Goal: Information Seeking & Learning: Understand process/instructions

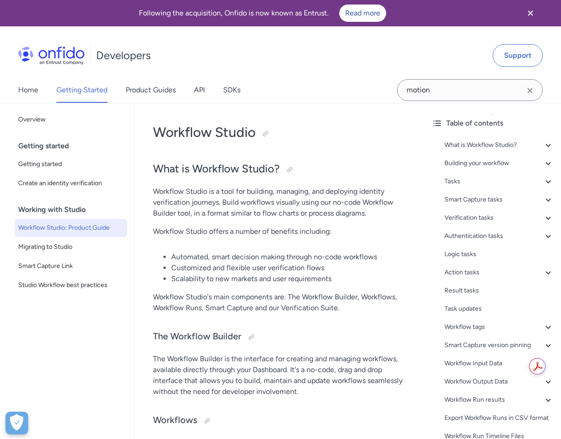
click at [76, 143] on div "Getting started" at bounding box center [74, 146] width 112 height 18
click at [65, 250] on span "Migrating to Studio" at bounding box center [70, 247] width 105 height 11
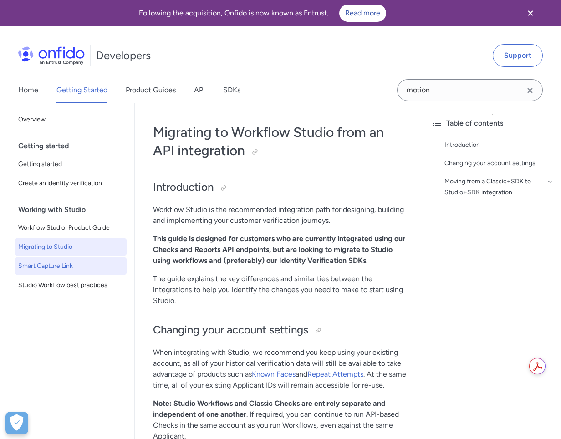
click at [71, 263] on span "Smart Capture Link" at bounding box center [70, 266] width 105 height 11
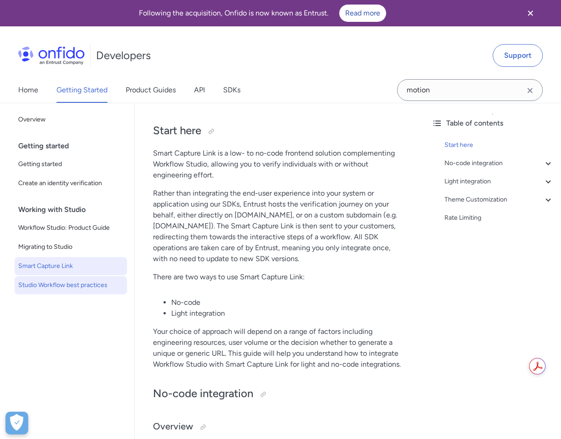
click at [65, 280] on span "Studio Workflow best practices" at bounding box center [70, 285] width 105 height 11
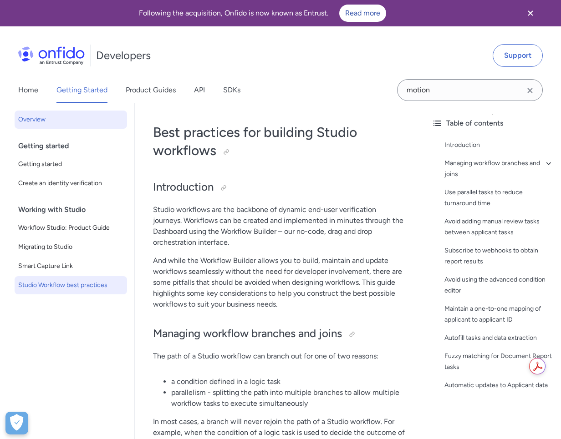
click at [42, 128] on link "Overview" at bounding box center [71, 120] width 112 height 18
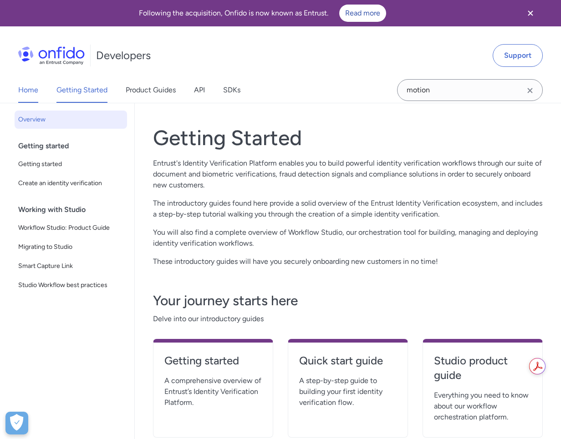
click at [37, 81] on link "Home" at bounding box center [28, 89] width 20 height 25
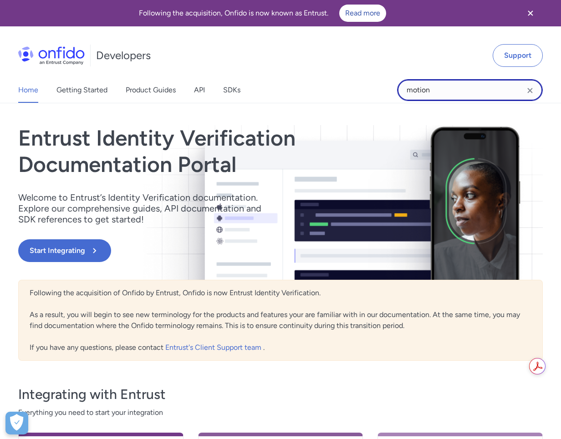
click at [454, 95] on input "motion" at bounding box center [470, 90] width 146 height 22
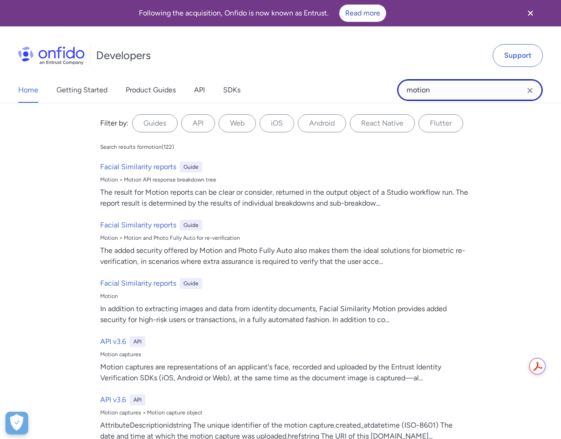
click at [424, 93] on input "motion" at bounding box center [470, 90] width 146 height 22
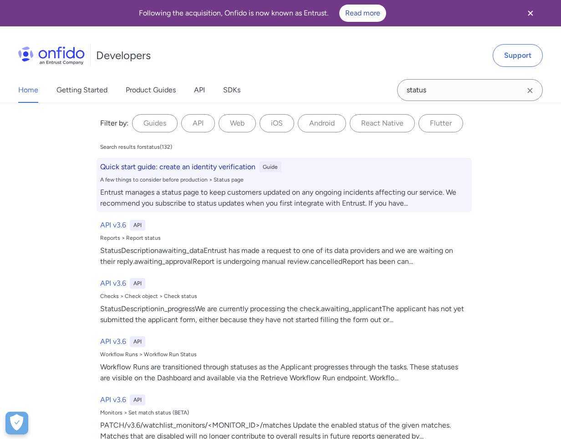
click at [217, 203] on div "Entrust manages a status page to keep customers updated on any ongoing incident…" at bounding box center [284, 198] width 368 height 22
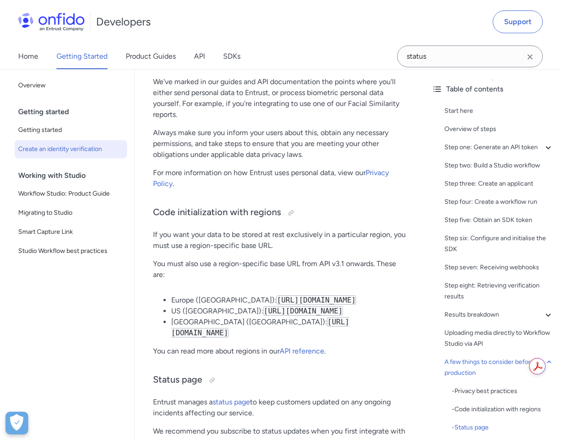
scroll to position [4772, 0]
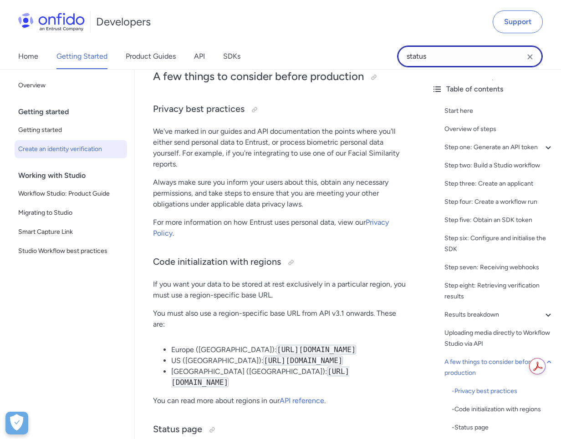
click at [437, 59] on input "status" at bounding box center [470, 57] width 146 height 22
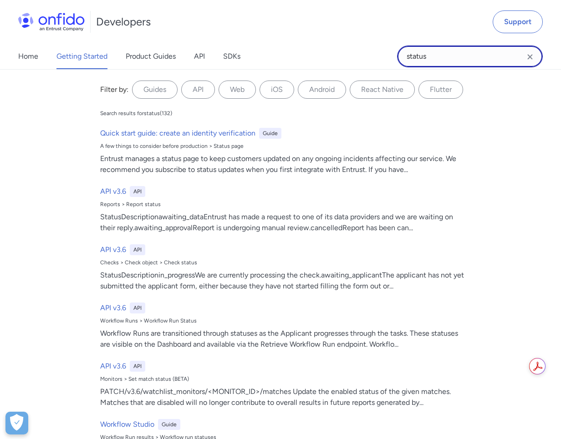
click at [426, 59] on input "status" at bounding box center [470, 57] width 146 height 22
type input "abandon"
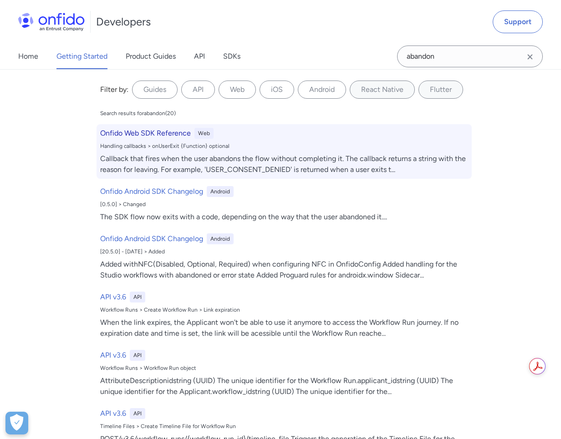
click at [169, 158] on div "Callback that fires when the user abandons the flow without completing it. The …" at bounding box center [284, 164] width 368 height 22
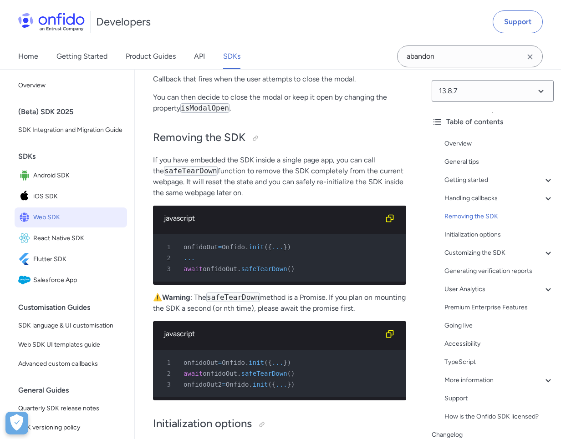
click at [479, 69] on div "Developers Support Home Getting Started Product Guides API SDKs abandon" at bounding box center [280, 35] width 561 height 70
click at [470, 63] on input "abandon" at bounding box center [470, 57] width 146 height 22
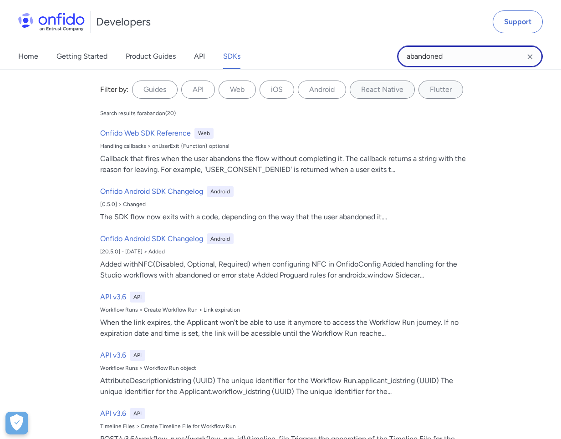
type input "abandoned"
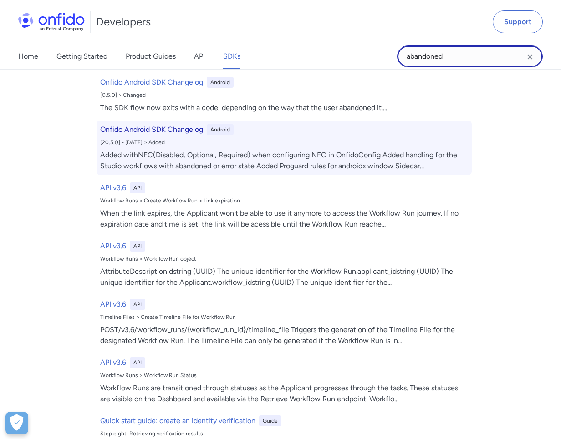
scroll to position [51, 0]
click at [218, 214] on div "When the link expires, the Applicant won't be able to use it anymore to access …" at bounding box center [284, 219] width 368 height 22
select select "http"
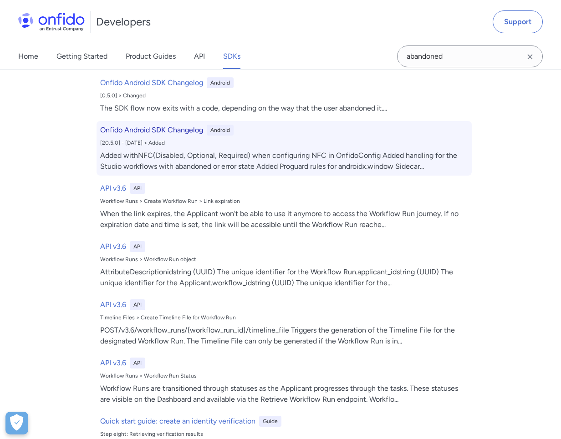
select select "http"
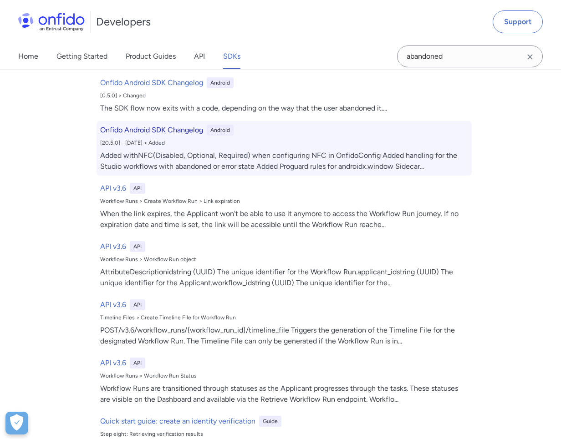
select select "http"
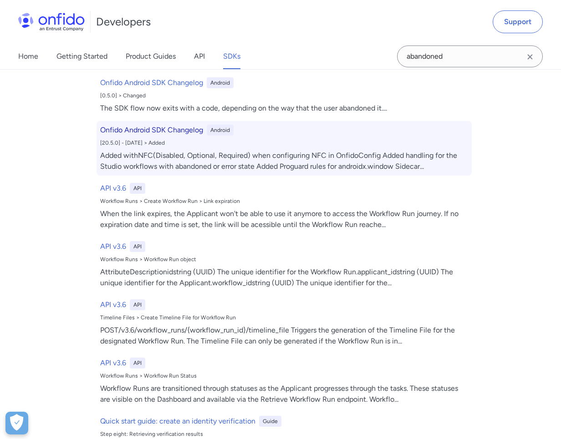
select select "http"
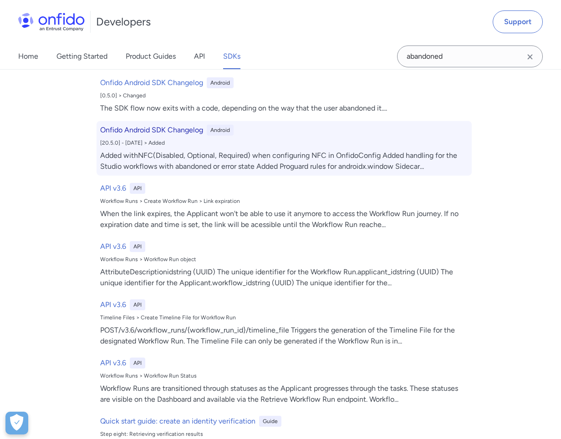
select select "http"
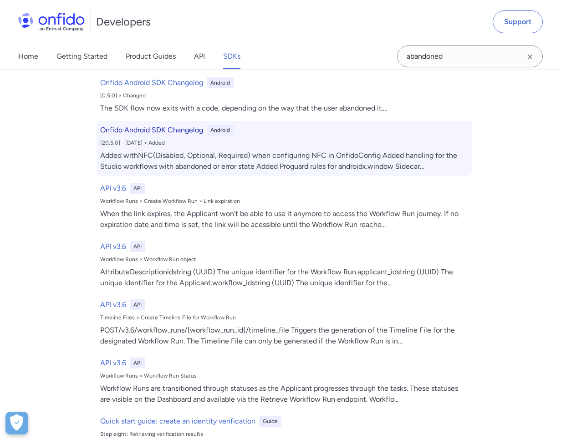
select select "http"
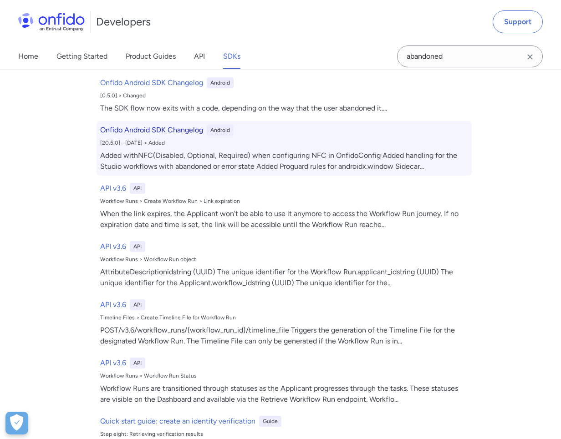
select select "http"
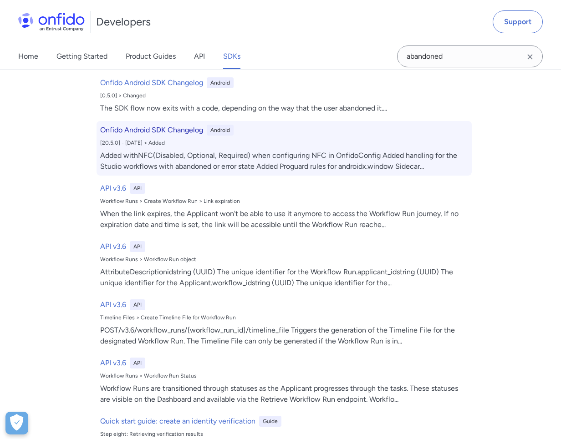
select select "http"
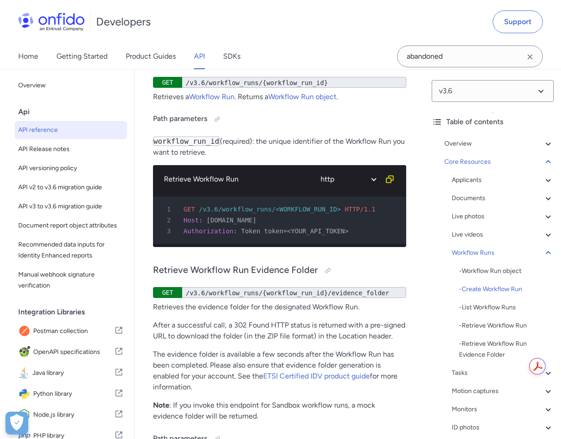
scroll to position [29604, 0]
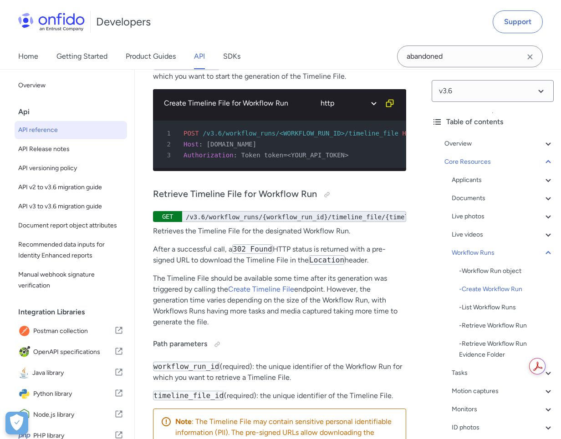
scroll to position [29609, 0]
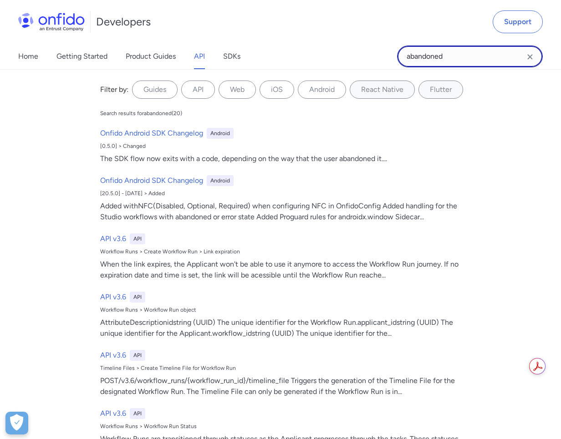
click at [457, 61] on input "abandoned" at bounding box center [470, 57] width 146 height 22
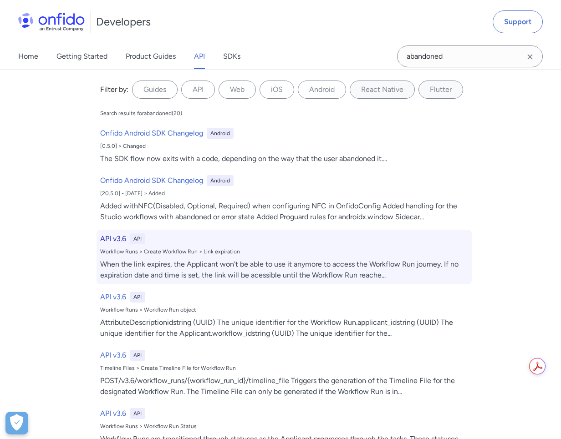
click at [117, 234] on h6 "API v3.6" at bounding box center [113, 238] width 26 height 11
click at [114, 240] on h6 "API v3.6" at bounding box center [113, 238] width 26 height 11
click at [111, 239] on h6 "API v3.6" at bounding box center [113, 238] width 26 height 11
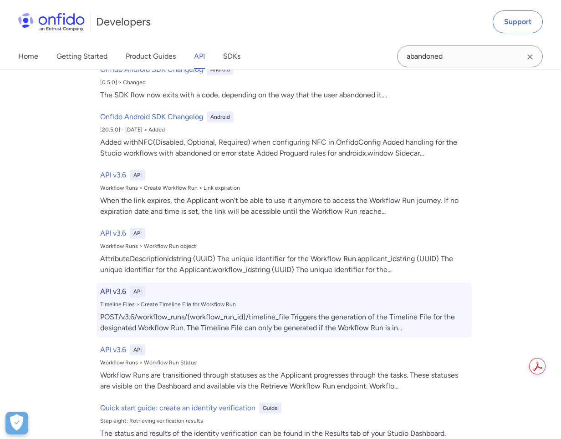
scroll to position [317, 0]
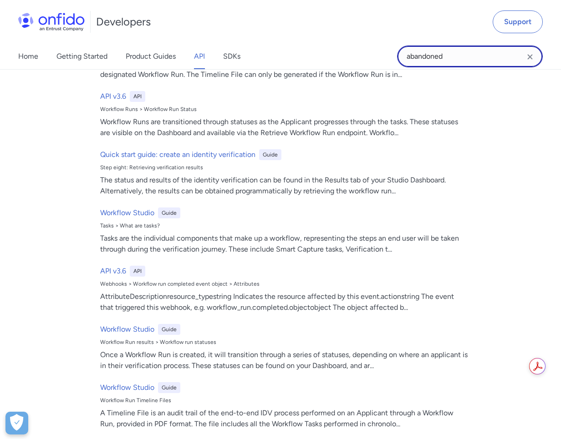
click at [415, 62] on input "abandoned" at bounding box center [470, 57] width 146 height 22
type input "x"
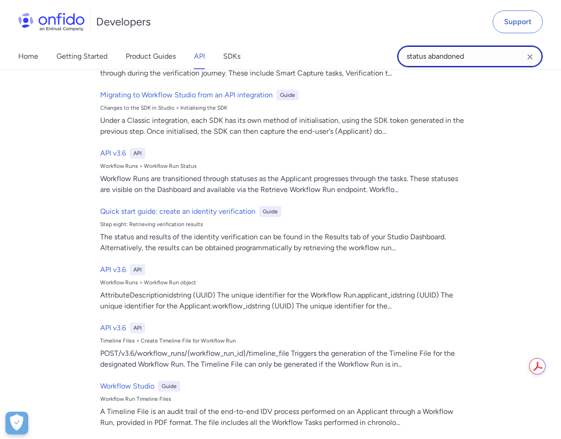
scroll to position [213, 0]
type input "status abandoned approved"
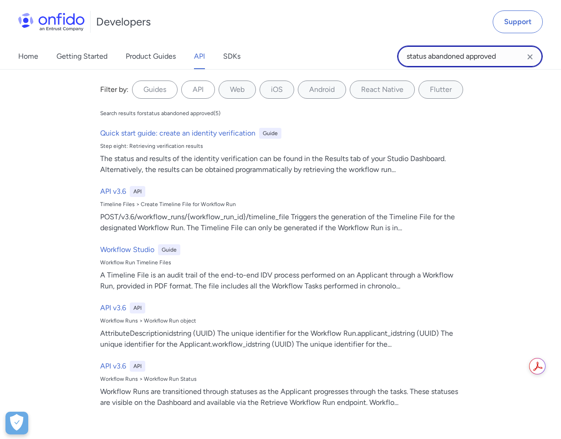
scroll to position [0, 0]
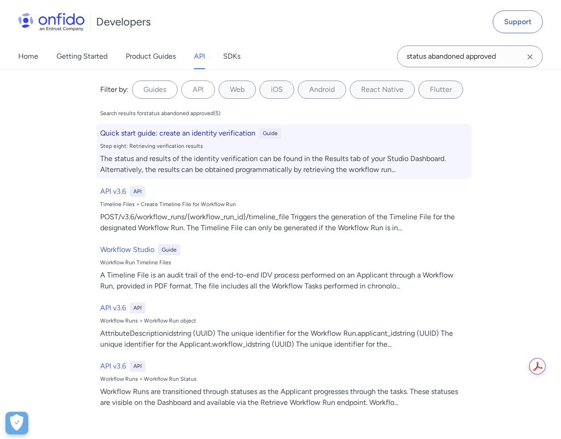
click at [219, 136] on h6 "Quick start guide: create an identity verification" at bounding box center [177, 133] width 155 height 11
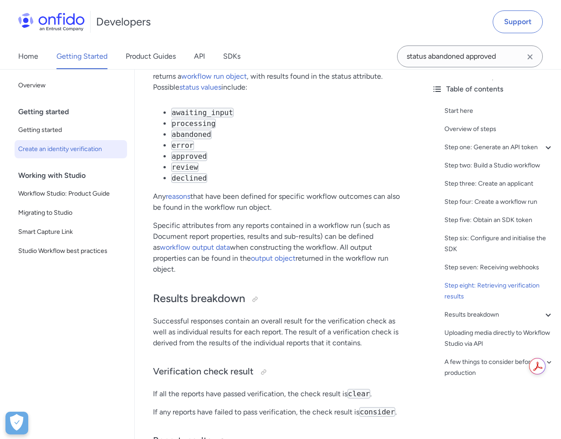
scroll to position [3490, 0]
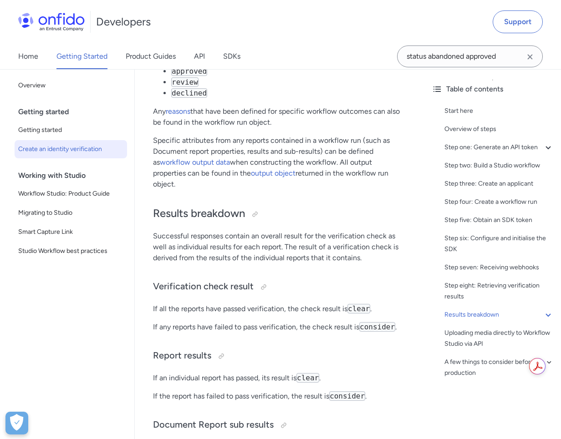
scroll to position [3468, 0]
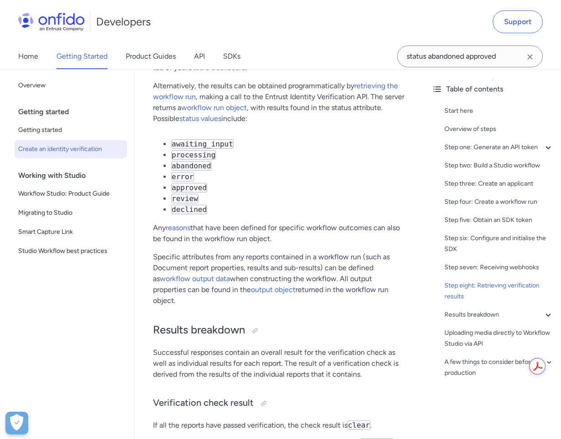
click at [214, 139] on code "awaiting_input" at bounding box center [202, 144] width 62 height 10
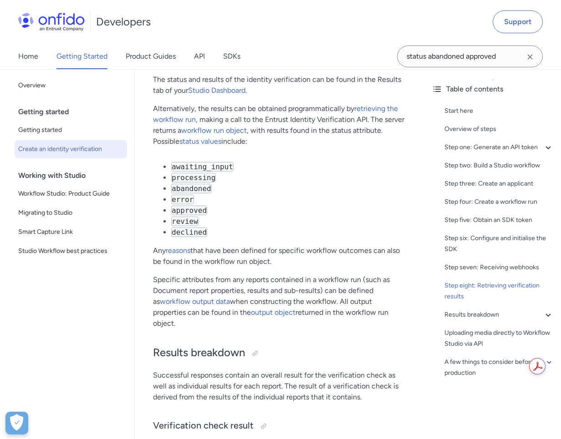
scroll to position [3424, 0]
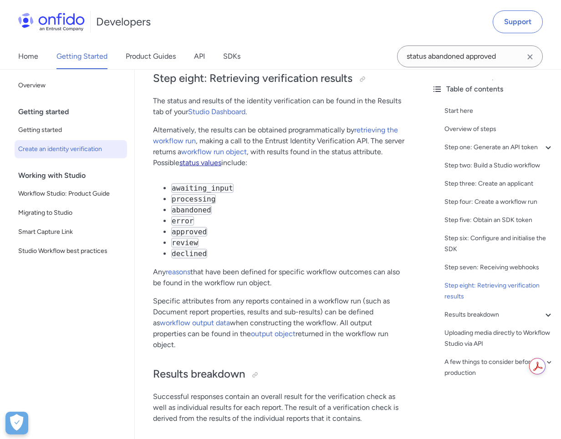
click at [203, 158] on link "status values" at bounding box center [200, 162] width 42 height 9
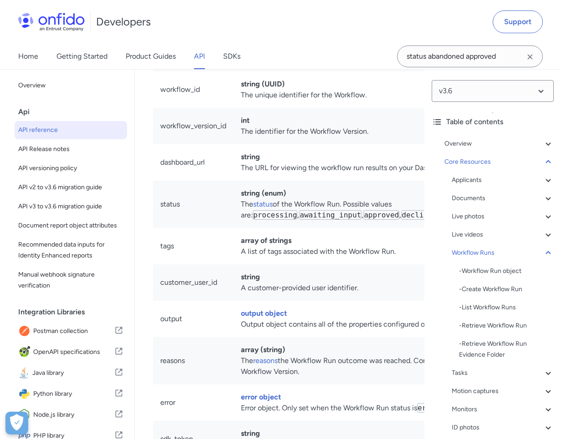
drag, startPoint x: 223, startPoint y: 213, endPoint x: 253, endPoint y: 226, distance: 31.6
copy td "When the Workflow is processing non-interactive tasks."
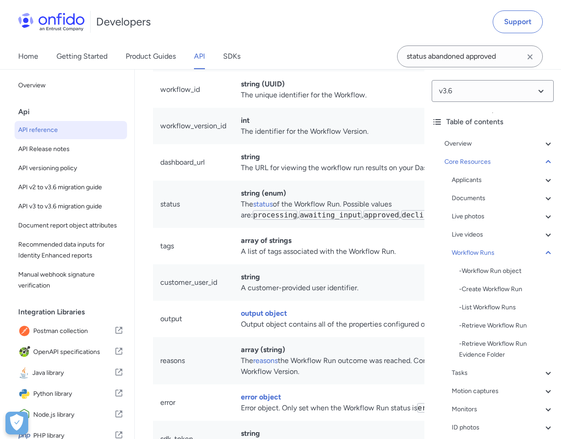
drag, startPoint x: 223, startPoint y: 251, endPoint x: 274, endPoint y: 260, distance: 51.8
copy td "When an interactive task times out, the Workflow will be abandoned."
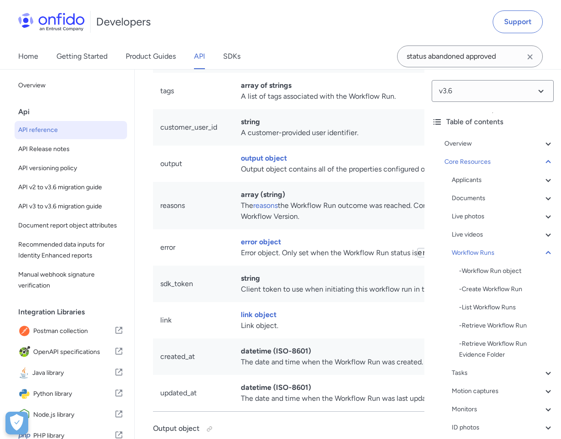
scroll to position [26381, 0]
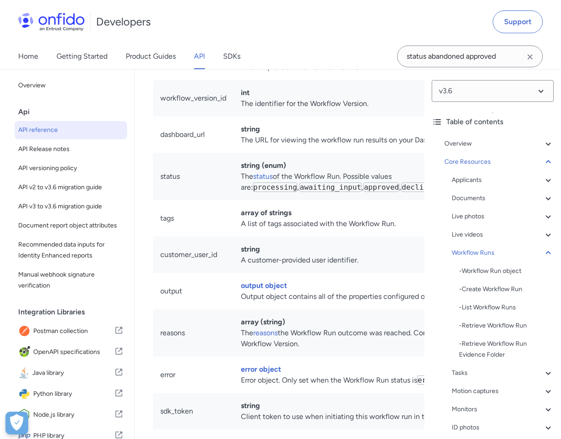
scroll to position [26414, 0]
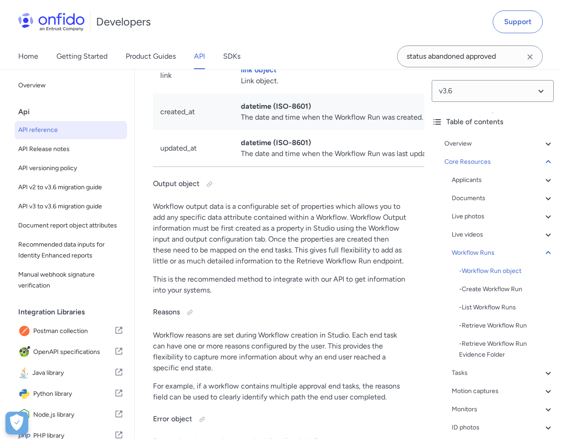
scroll to position [26785, 0]
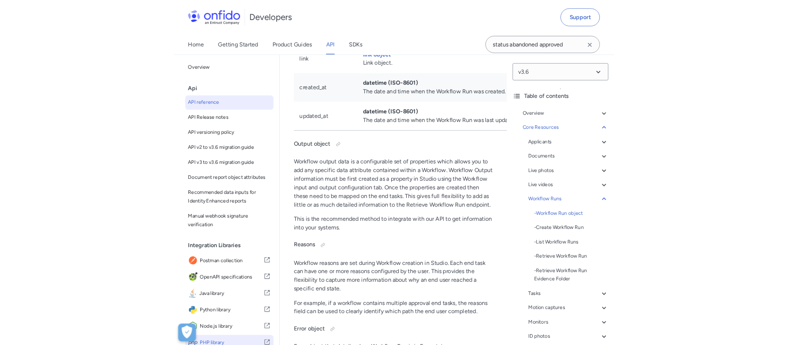
scroll to position [20854, 0]
